Goal: Information Seeking & Learning: Learn about a topic

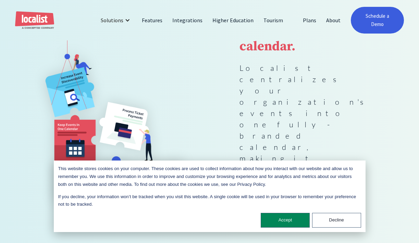
scroll to position [128, 0]
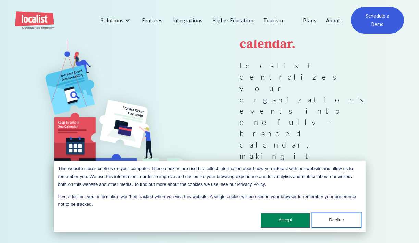
click at [341, 223] on button "Decline" at bounding box center [336, 220] width 49 height 15
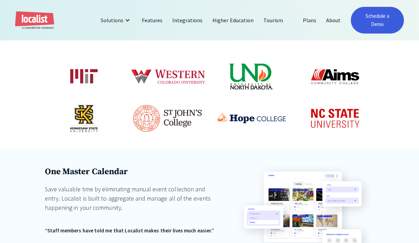
scroll to position [400, 0]
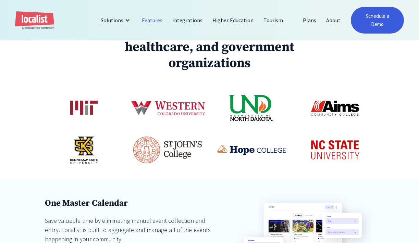
click at [154, 22] on link "Features" at bounding box center [152, 20] width 30 height 16
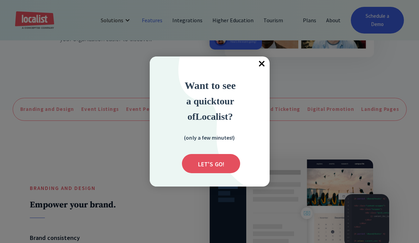
scroll to position [208, 0]
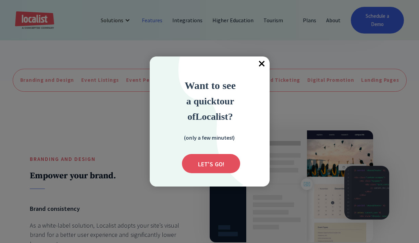
click at [263, 65] on span "×" at bounding box center [261, 64] width 15 height 15
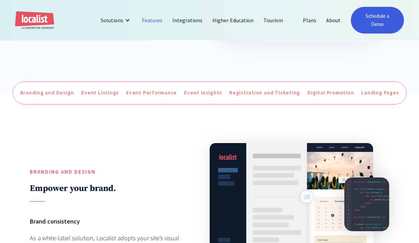
scroll to position [195, 0]
click at [100, 90] on div "Event Listings" at bounding box center [100, 93] width 38 height 8
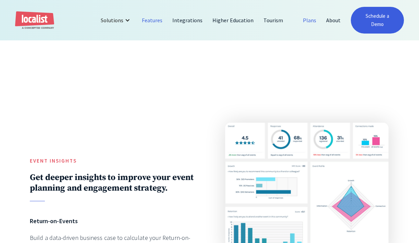
scroll to position [1099, 0]
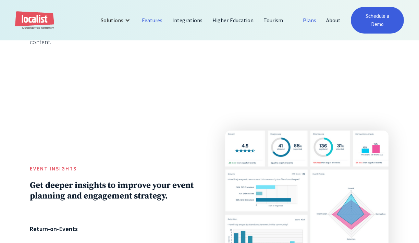
click at [311, 21] on link "Plans" at bounding box center [309, 20] width 23 height 16
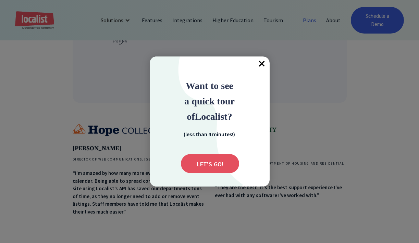
scroll to position [302, 0]
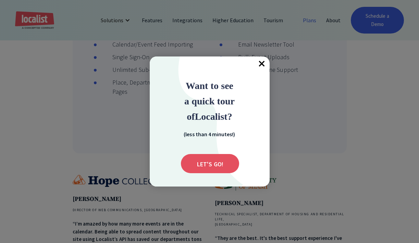
click at [263, 64] on span "×" at bounding box center [261, 64] width 15 height 15
